Goal: Unclear

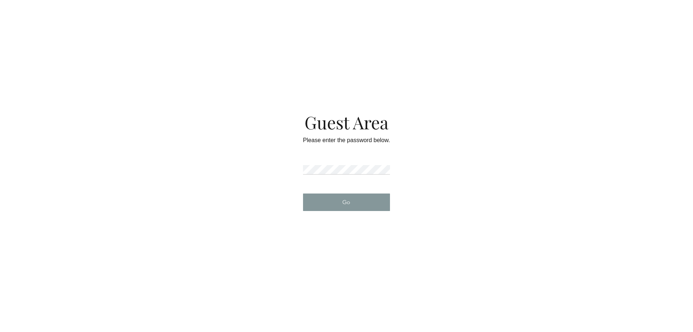
click at [340, 200] on button "Go" at bounding box center [346, 201] width 87 height 17
click at [326, 202] on button "Go" at bounding box center [346, 201] width 87 height 17
click at [337, 163] on div "Please enter the password below." at bounding box center [346, 151] width 87 height 28
click at [331, 202] on button "Go" at bounding box center [346, 201] width 87 height 17
click at [357, 206] on button "Go" at bounding box center [346, 201] width 87 height 17
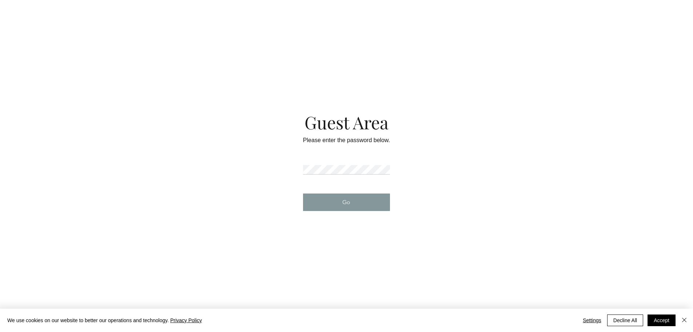
click at [335, 207] on button "Go" at bounding box center [346, 201] width 87 height 17
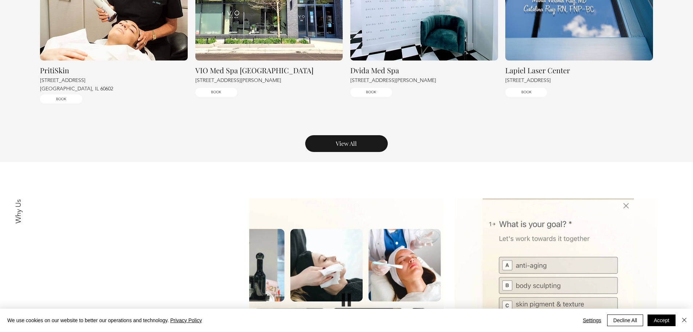
scroll to position [917, 0]
